Goal: Task Accomplishment & Management: Manage account settings

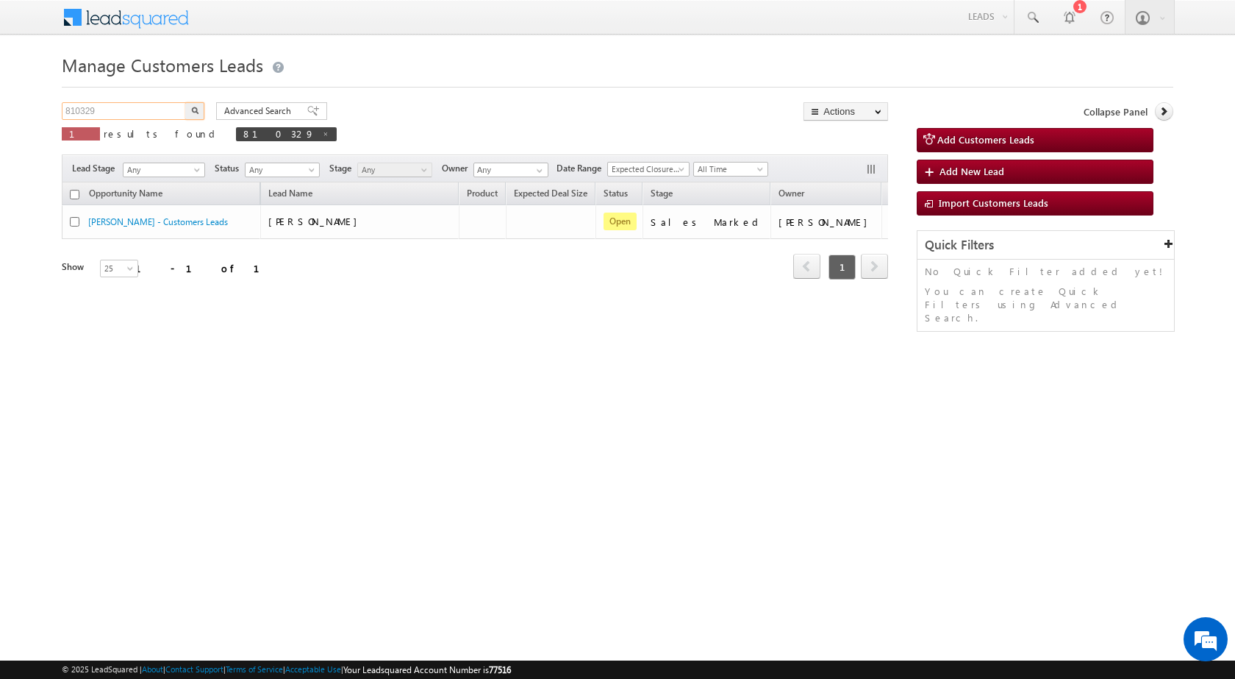
drag, startPoint x: 104, startPoint y: 109, endPoint x: 51, endPoint y: 110, distance: 52.2
click at [51, 110] on body "Menu [PERSON_NAME] sitar a6@ks erve." at bounding box center [617, 208] width 1235 height 417
paste input "5401"
type input "815401"
click at [192, 107] on img "button" at bounding box center [194, 110] width 7 height 7
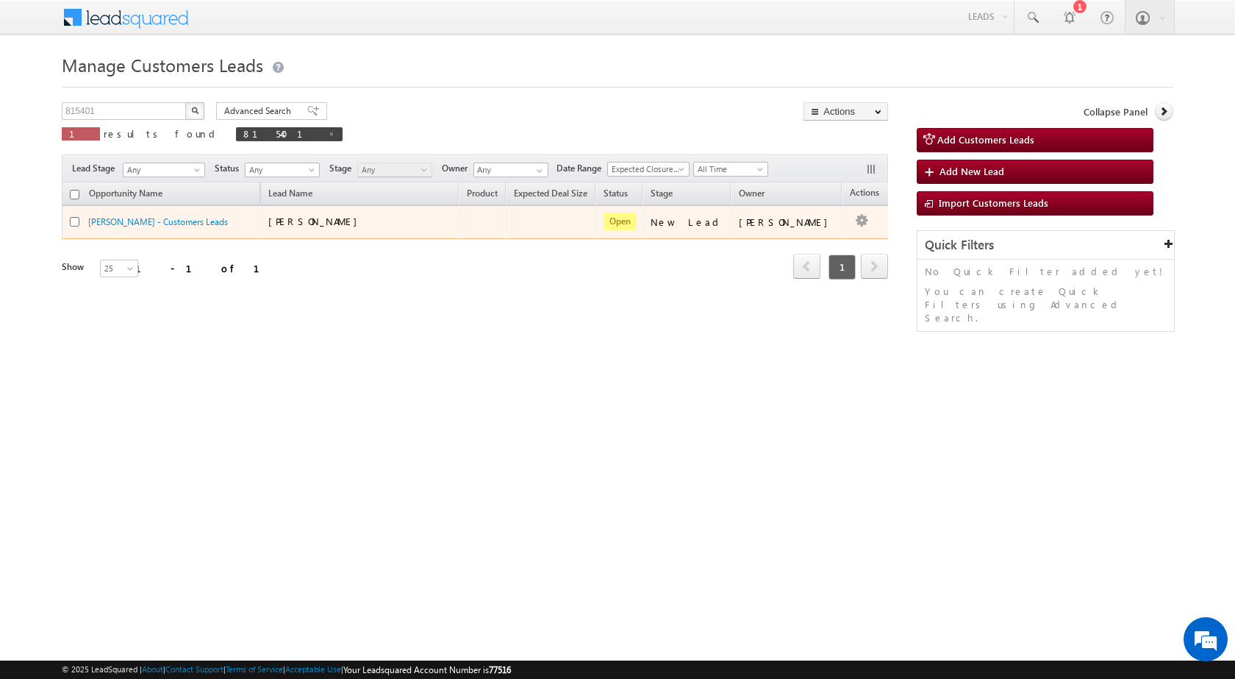
click at [849, 226] on td "Edit Change Owner Change Stage Add Activity Add Task Delete" at bounding box center [872, 222] width 61 height 34
click at [807, 236] on link "Edit" at bounding box center [833, 241] width 74 height 18
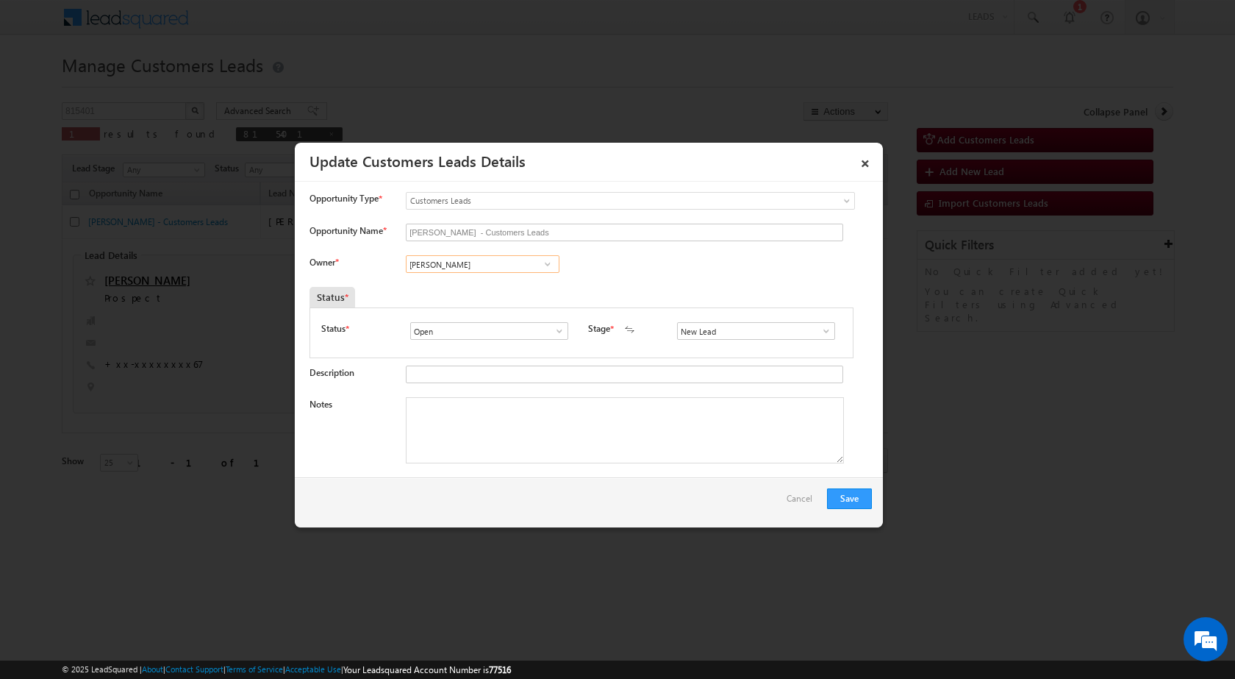
click at [506, 266] on input "[PERSON_NAME]" at bounding box center [483, 264] width 154 height 18
paste input "[EMAIL_ADDRESS][PERSON_NAME][DOMAIN_NAME]"
click at [534, 276] on link "[PERSON_NAME] [PERSON_NAME][EMAIL_ADDRESS][DOMAIN_NAME]" at bounding box center [483, 287] width 154 height 28
type input "Subham"
click at [821, 333] on span at bounding box center [826, 331] width 15 height 12
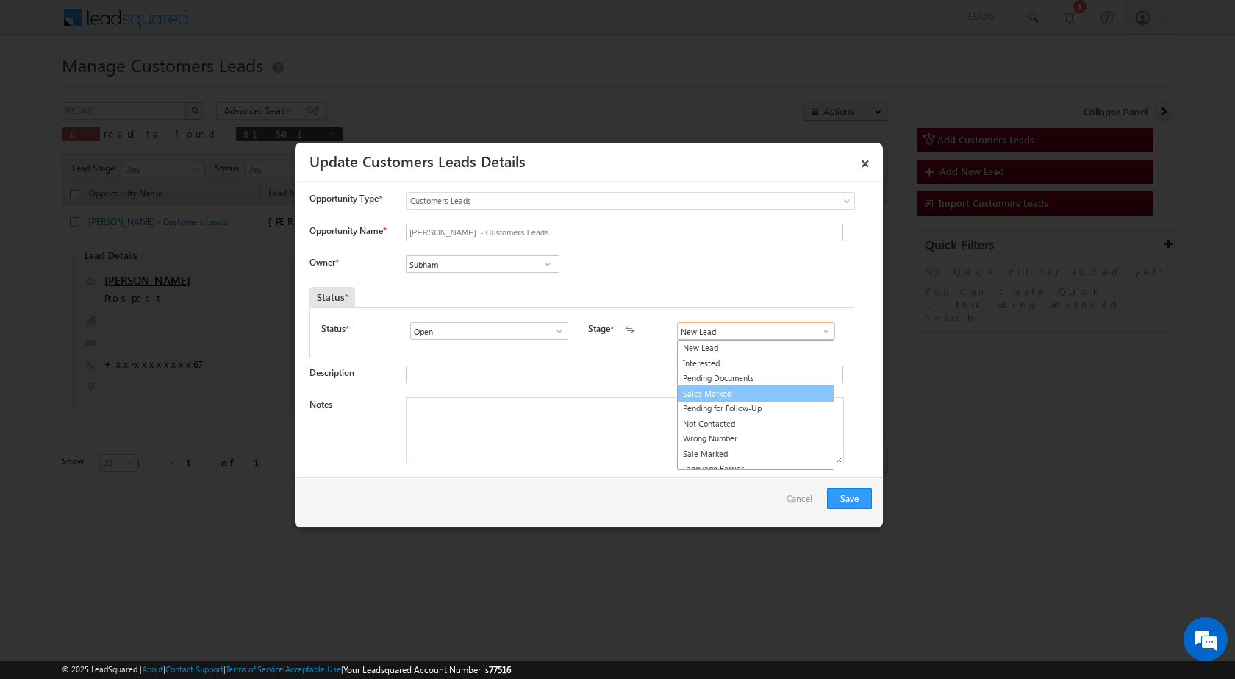
click at [773, 390] on link "Sales Marked" at bounding box center [755, 393] width 157 height 17
type input "Sales Marked"
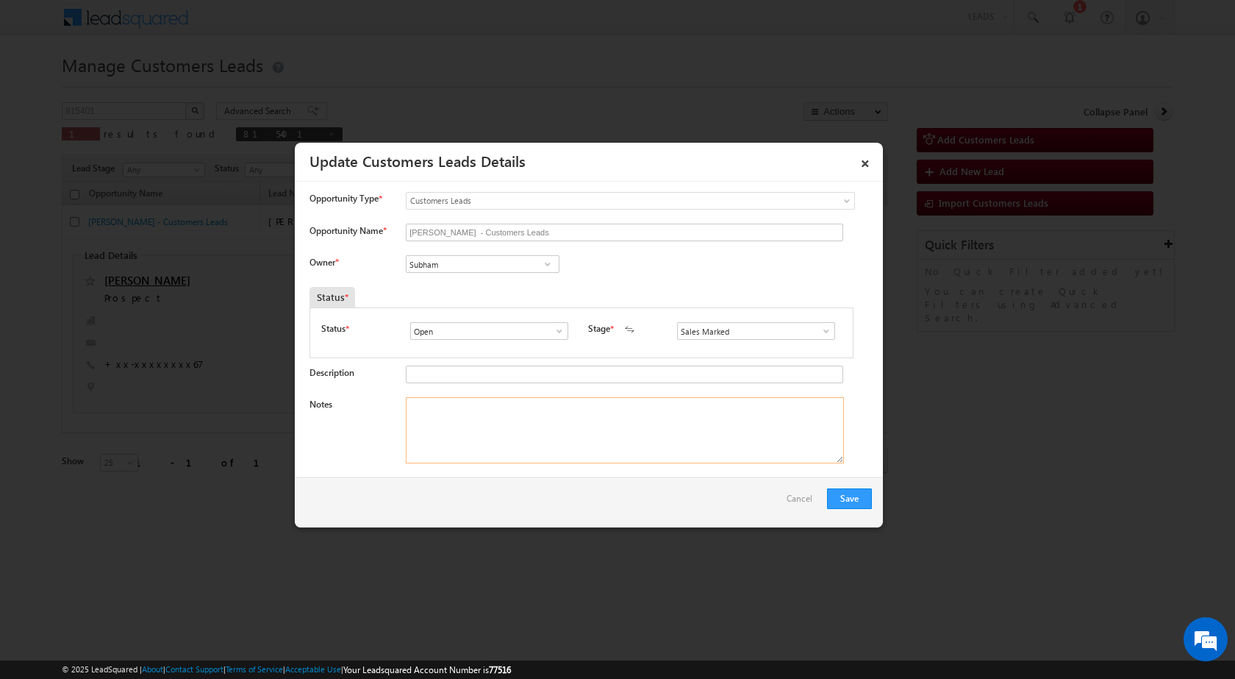
click at [506, 439] on textarea "Notes" at bounding box center [625, 430] width 438 height 66
paste textarea "815401 / [PERSON_NAME] / 9631207367 / P + C / 804453 TO PATNA / PLOT VALUE - 20…"
type textarea "815401 / [PERSON_NAME] / 9631207367 / P + C / 804453 TO PATNA / PLOT VALUE - 20…"
click at [842, 493] on button "Save" at bounding box center [849, 498] width 45 height 21
